Goal: Check status: Check status

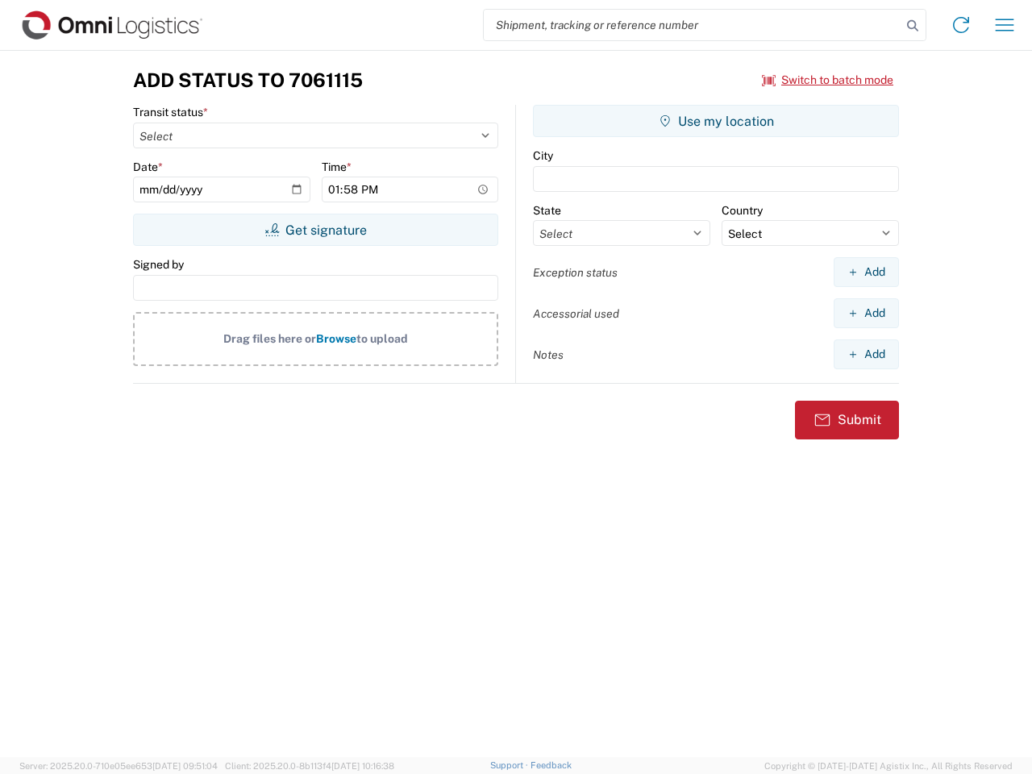
click at [692, 25] on input "search" at bounding box center [693, 25] width 418 height 31
click at [912, 26] on icon at bounding box center [912, 26] width 23 height 23
click at [961, 25] on icon at bounding box center [961, 25] width 26 height 26
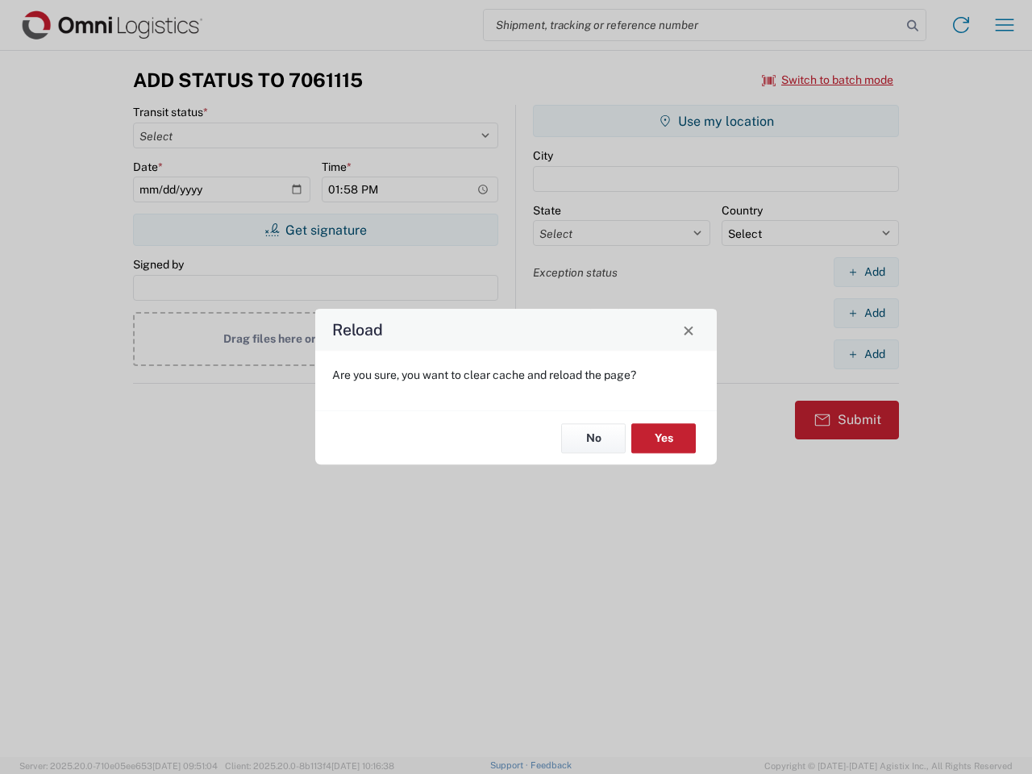
click at [1004, 25] on div "Reload Are you sure, you want to clear cache and reload the page? No Yes" at bounding box center [516, 387] width 1032 height 774
click at [828, 80] on div "Reload Are you sure, you want to clear cache and reload the page? No Yes" at bounding box center [516, 387] width 1032 height 774
click at [315, 230] on div "Reload Are you sure, you want to clear cache and reload the page? No Yes" at bounding box center [516, 387] width 1032 height 774
click at [716, 121] on div "Reload Are you sure, you want to clear cache and reload the page? No Yes" at bounding box center [516, 387] width 1032 height 774
click at [866, 272] on div "Reload Are you sure, you want to clear cache and reload the page? No Yes" at bounding box center [516, 387] width 1032 height 774
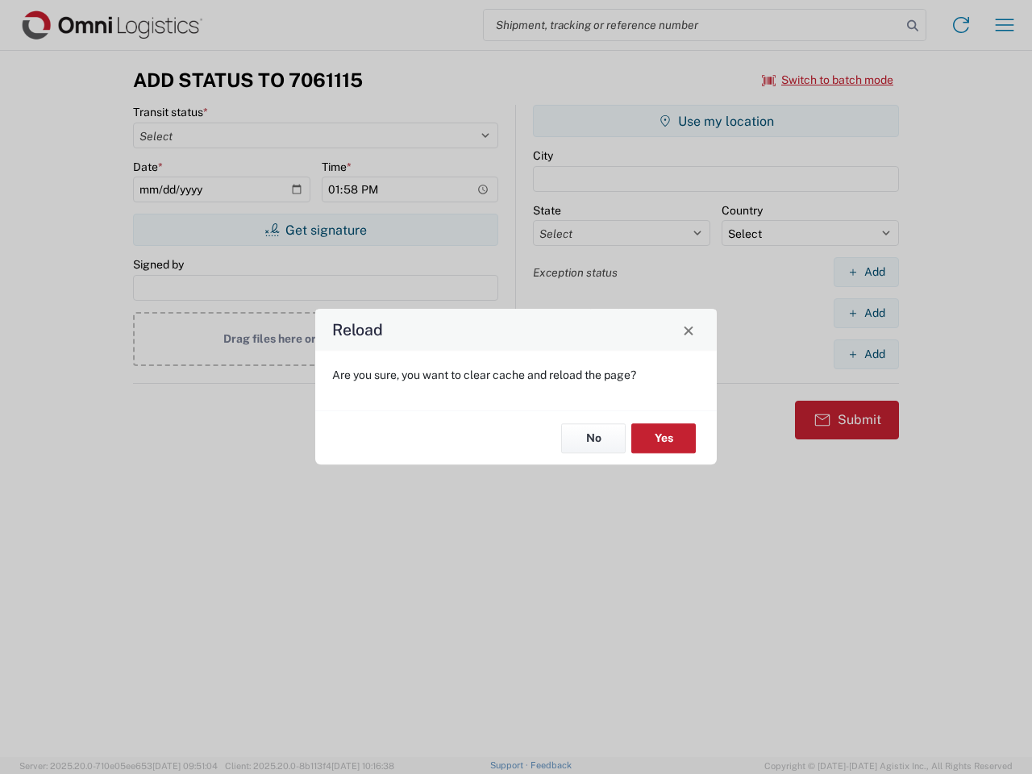
click at [866, 313] on div "Reload Are you sure, you want to clear cache and reload the page? No Yes" at bounding box center [516, 387] width 1032 height 774
click at [866, 354] on div "Reload Are you sure, you want to clear cache and reload the page? No Yes" at bounding box center [516, 387] width 1032 height 774
